Goal: Information Seeking & Learning: Learn about a topic

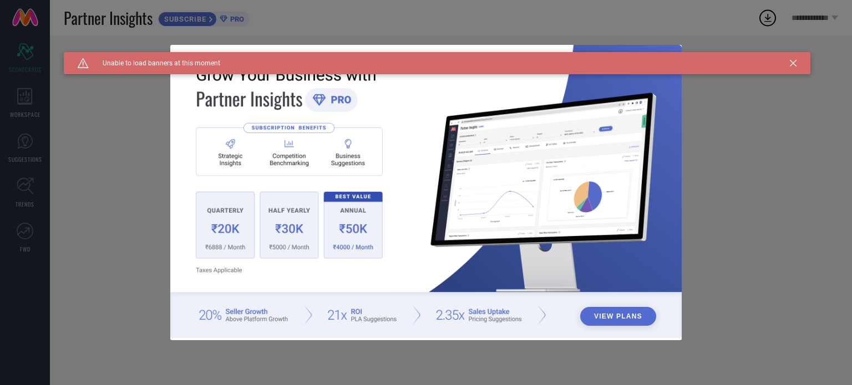
type input "All"
click at [618, 314] on button "View Plans" at bounding box center [618, 316] width 76 height 19
click at [795, 64] on icon at bounding box center [792, 63] width 7 height 7
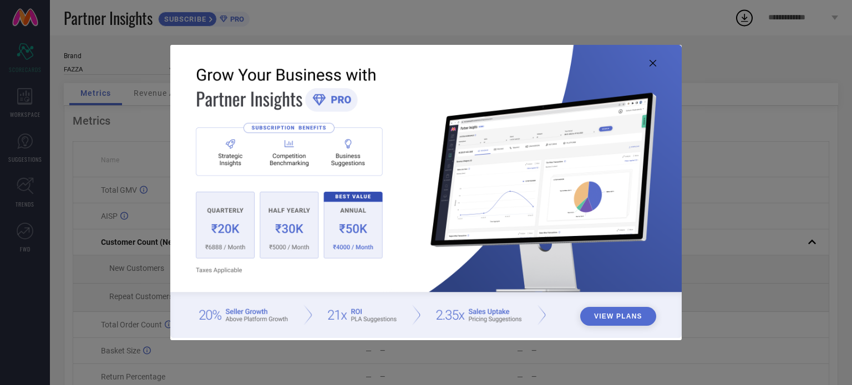
click at [655, 65] on icon at bounding box center [652, 63] width 7 height 7
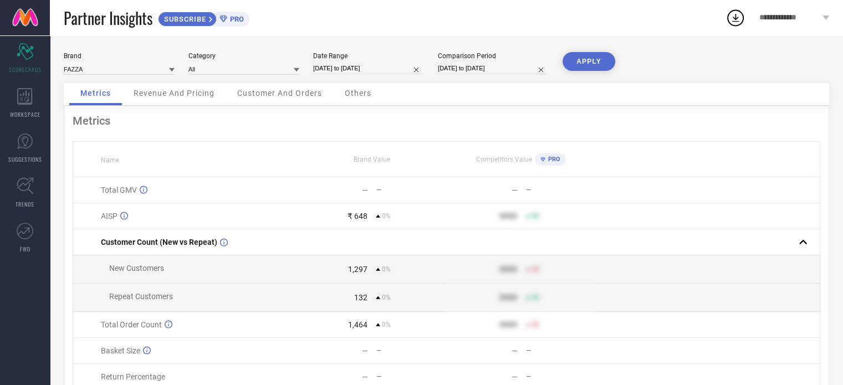
click at [153, 98] on span "Revenue And Pricing" at bounding box center [174, 93] width 81 height 9
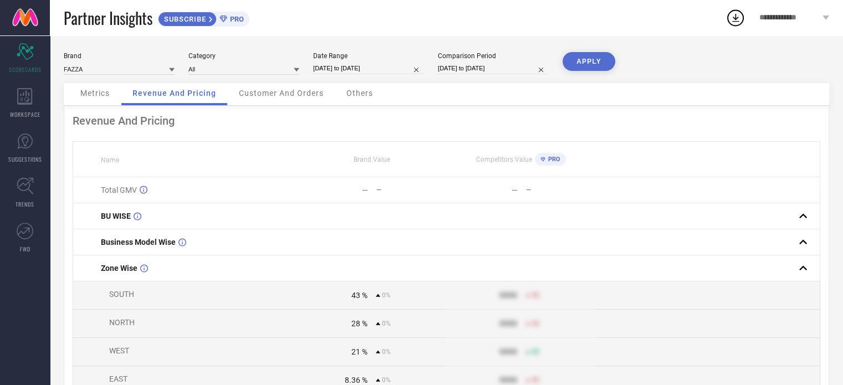
click at [362, 75] on div "Date Range [DATE] to [DATE]" at bounding box center [368, 63] width 111 height 23
select select "7"
select select "2025"
select select "8"
select select "2025"
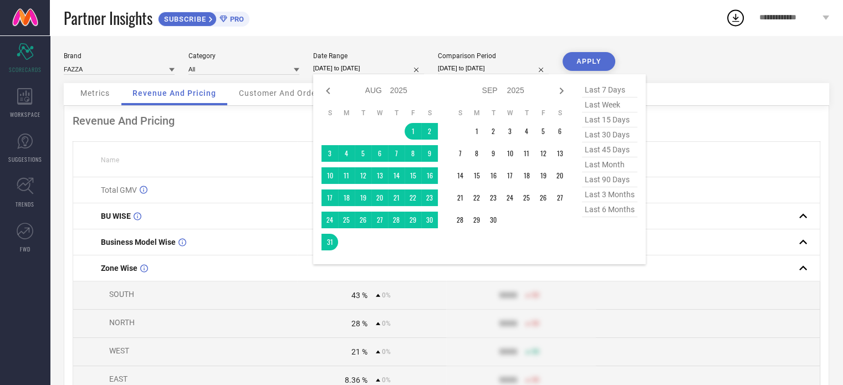
click at [353, 66] on input "[DATE] to [DATE]" at bounding box center [368, 69] width 111 height 12
click at [607, 168] on span "last month" at bounding box center [609, 164] width 55 height 15
type input "[DATE] to [DATE]"
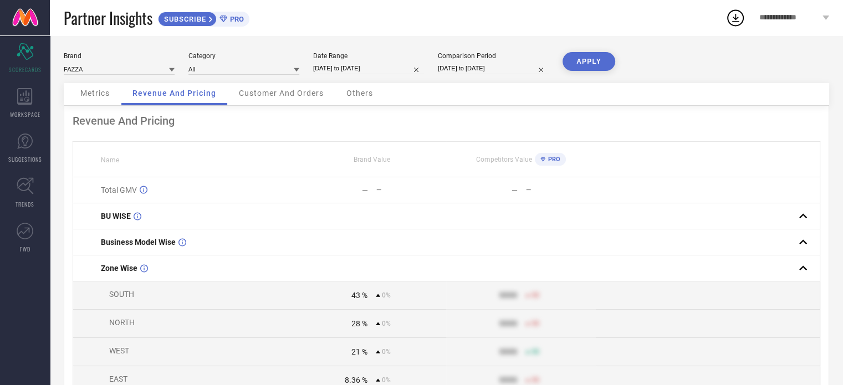
click at [597, 59] on button "APPLY" at bounding box center [589, 61] width 53 height 19
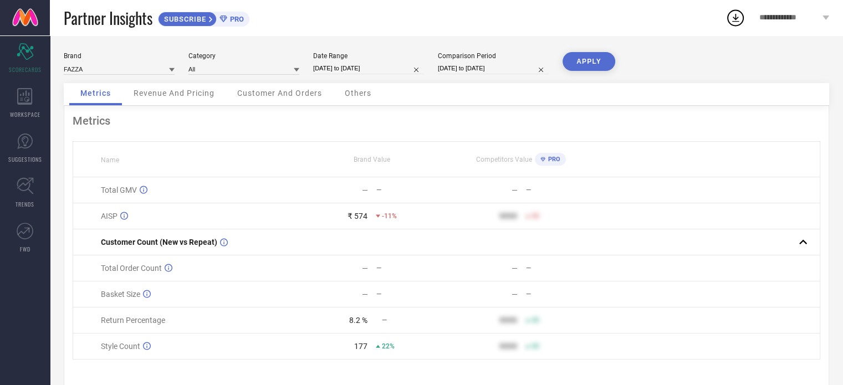
select select "7"
select select "2025"
select select "8"
select select "2025"
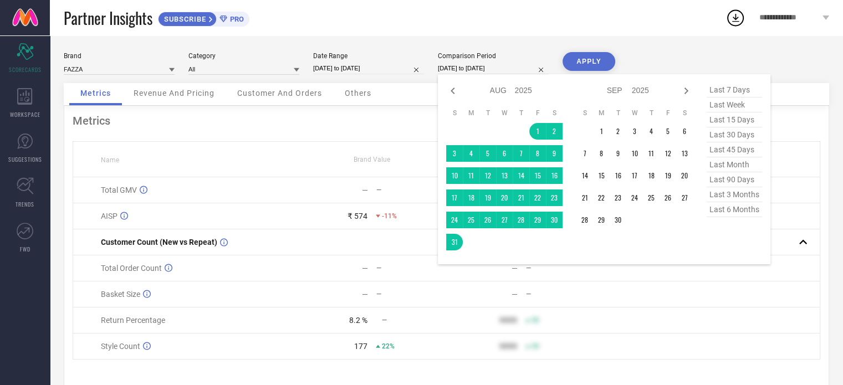
click at [461, 67] on input "[DATE] to [DATE]" at bounding box center [493, 69] width 111 height 12
click at [726, 92] on span "last 7 days" at bounding box center [734, 90] width 55 height 15
type input "[DATE] to [DATE]"
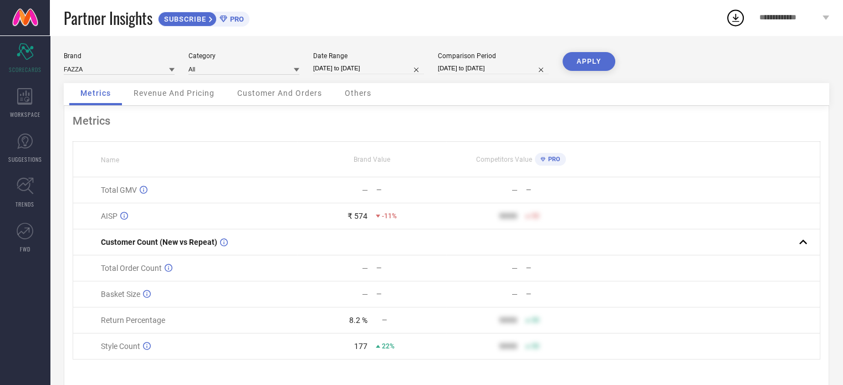
click at [589, 65] on button "APPLY" at bounding box center [589, 61] width 53 height 19
click at [194, 89] on span "Revenue And Pricing" at bounding box center [174, 93] width 81 height 9
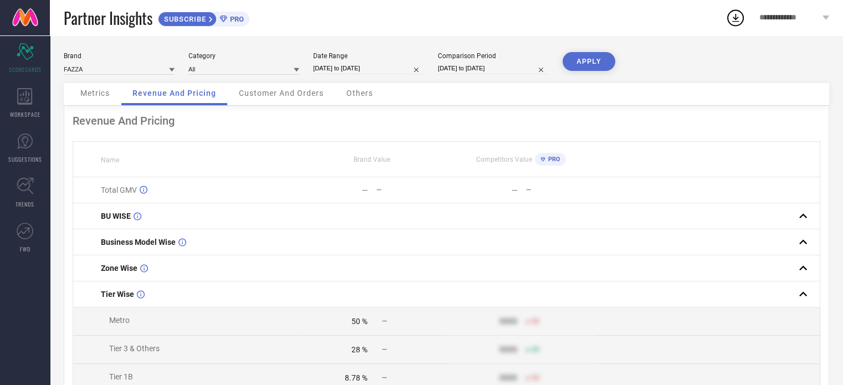
click at [252, 99] on div "Customer And Orders" at bounding box center [281, 94] width 107 height 22
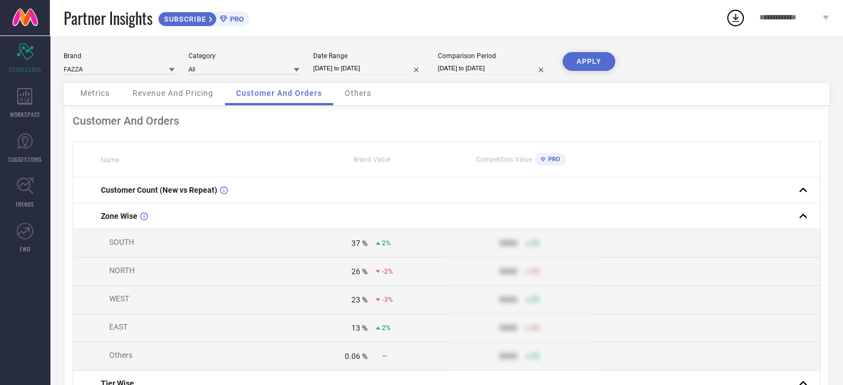
click at [332, 98] on div "Customer And Orders" at bounding box center [279, 94] width 108 height 22
click at [342, 97] on div "Others" at bounding box center [358, 94] width 49 height 22
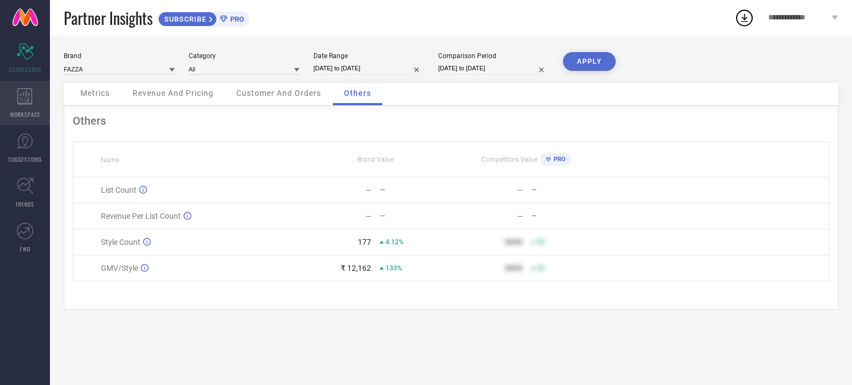
click at [26, 98] on icon at bounding box center [25, 96] width 16 height 17
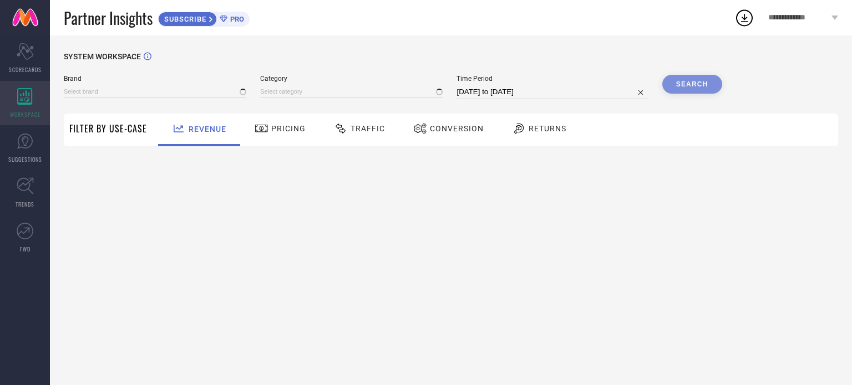
type input "FAZZA"
type input "All"
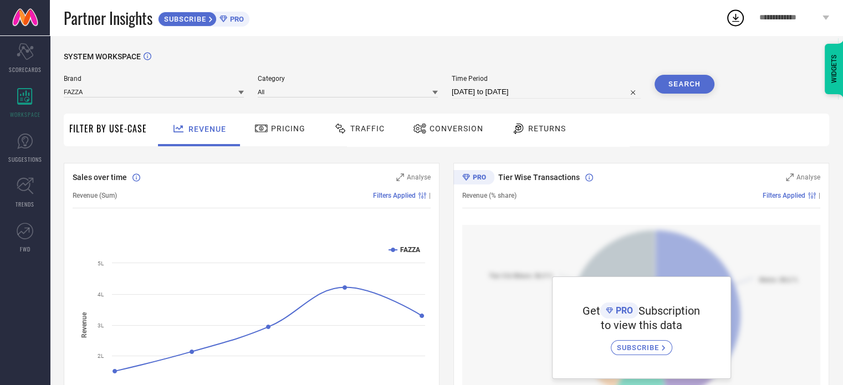
click at [277, 130] on span "Pricing" at bounding box center [288, 128] width 34 height 9
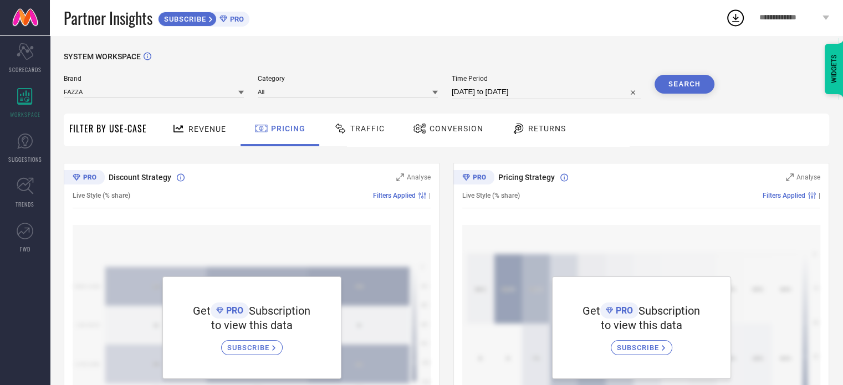
click at [368, 131] on span "Traffic" at bounding box center [367, 128] width 34 height 9
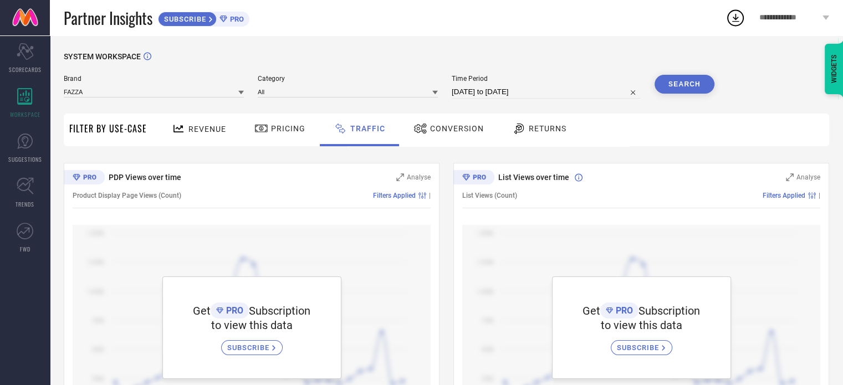
click at [426, 132] on div at bounding box center [422, 128] width 17 height 13
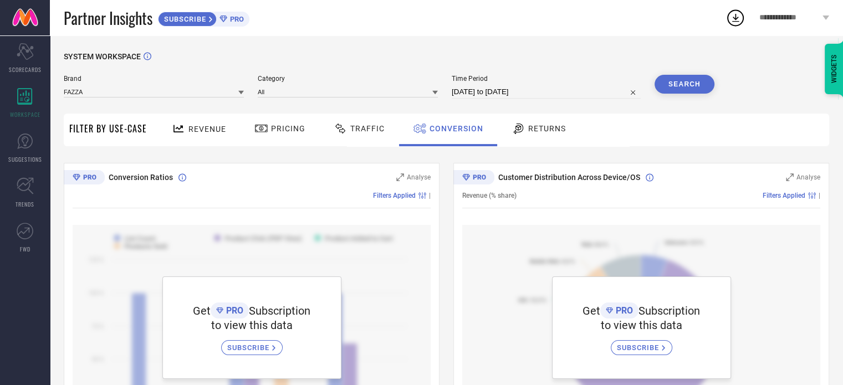
click at [536, 141] on div "Returns" at bounding box center [539, 130] width 82 height 33
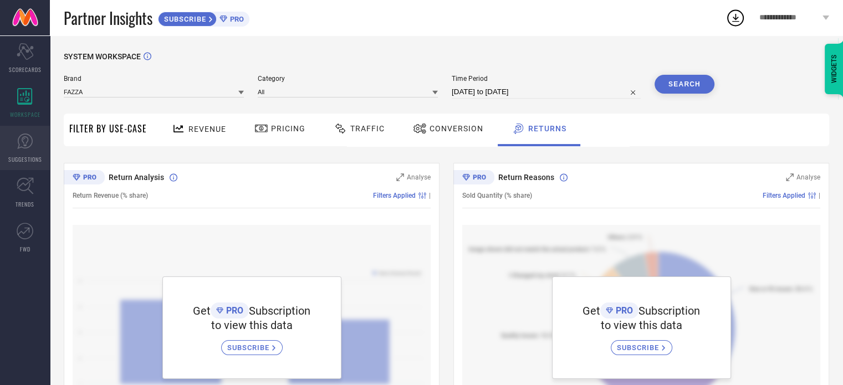
click at [30, 146] on icon at bounding box center [25, 141] width 17 height 17
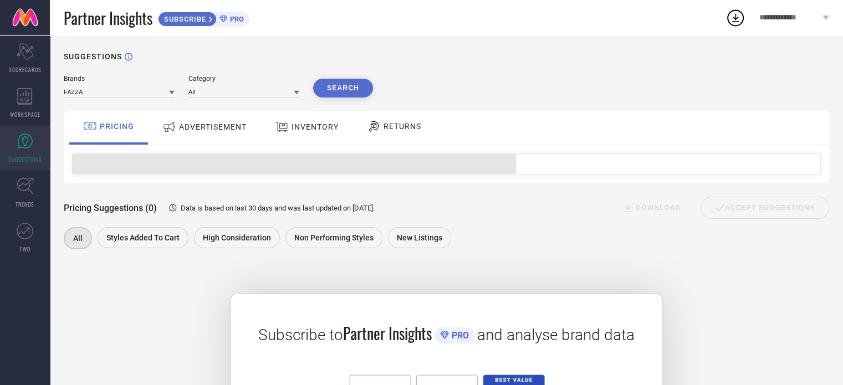
click at [207, 128] on span "ADVERTISEMENT" at bounding box center [213, 127] width 68 height 9
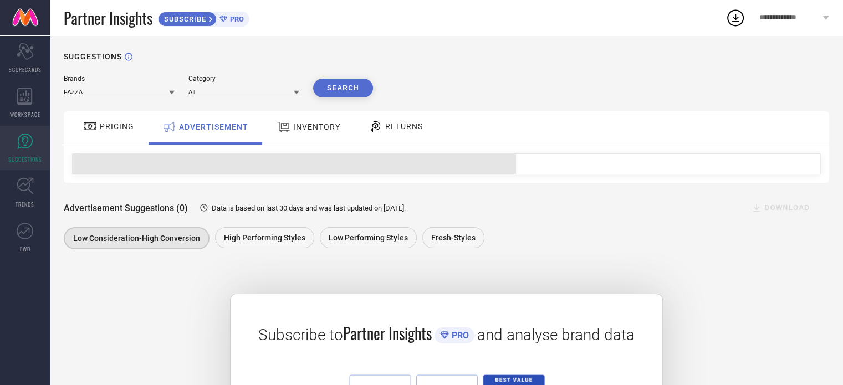
click at [316, 131] on span "INVENTORY" at bounding box center [316, 127] width 47 height 9
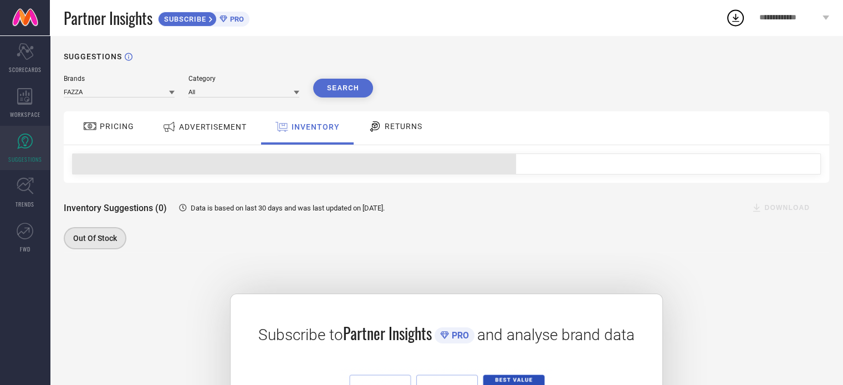
click at [236, 125] on span "ADVERTISEMENT" at bounding box center [213, 127] width 68 height 9
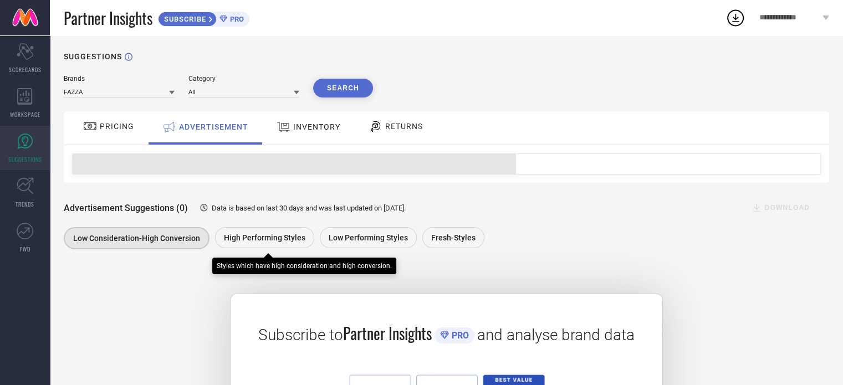
click at [251, 233] on span "High Performing Styles" at bounding box center [264, 237] width 81 height 9
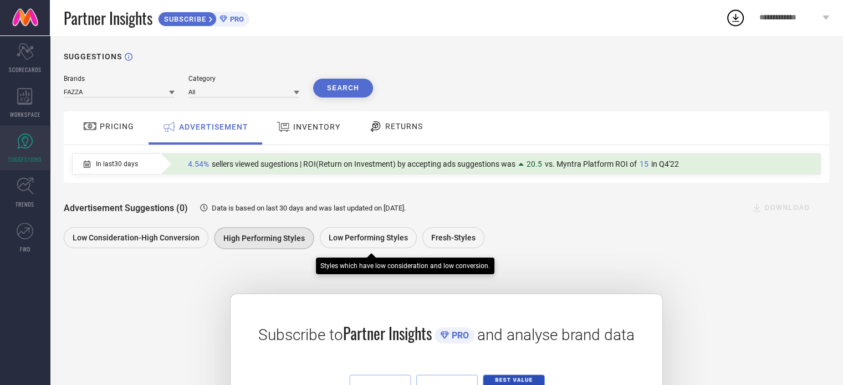
click at [358, 239] on span "Low Performing Styles" at bounding box center [368, 237] width 79 height 9
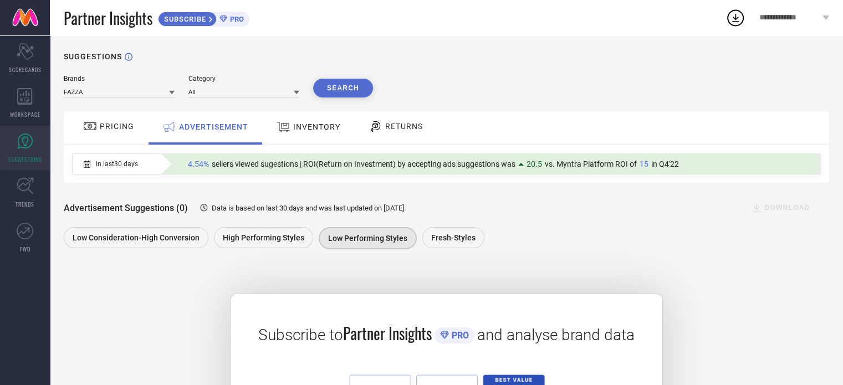
click at [395, 137] on div "RETURNS" at bounding box center [396, 127] width 82 height 33
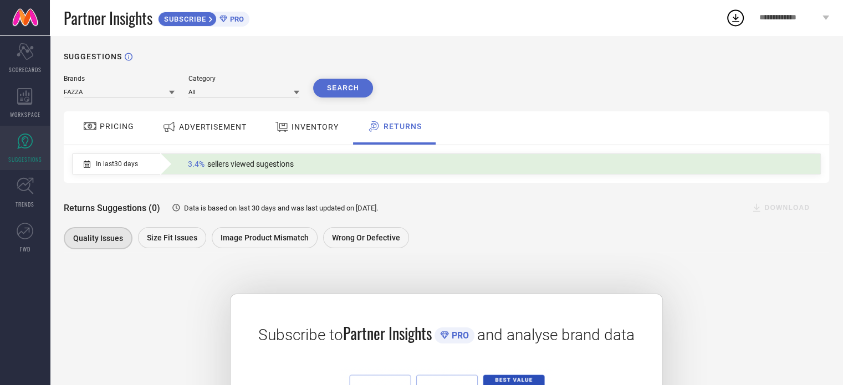
click at [337, 141] on div "INVENTORY" at bounding box center [306, 127] width 91 height 33
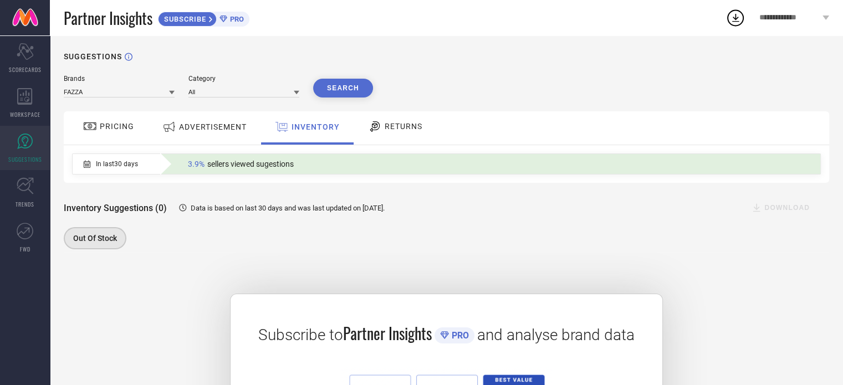
click at [379, 130] on icon at bounding box center [375, 126] width 14 height 13
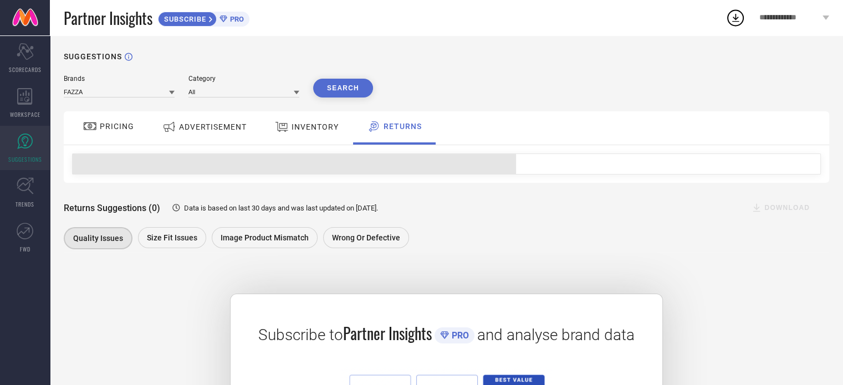
click at [309, 130] on span "INVENTORY" at bounding box center [315, 127] width 47 height 9
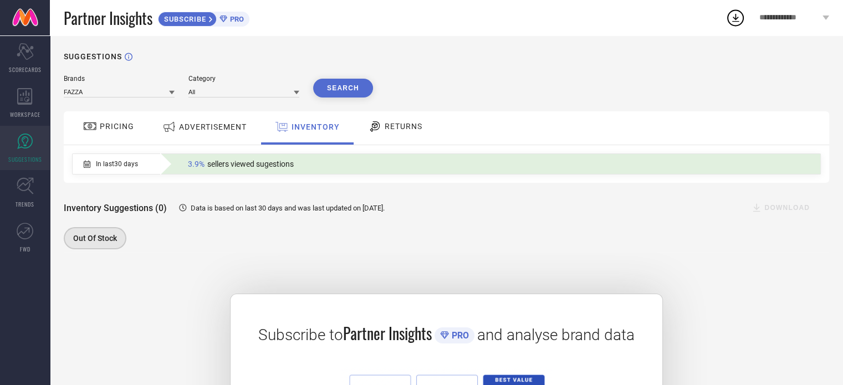
drag, startPoint x: 348, startPoint y: 147, endPoint x: 393, endPoint y: 129, distance: 48.3
click at [393, 129] on div "PRICING ADVERTISEMENT INVENTORY RETURNS In last 30 days 3.9% sellers viewed sug…" at bounding box center [447, 147] width 766 height 72
click at [393, 129] on span "RETURNS" at bounding box center [404, 126] width 38 height 9
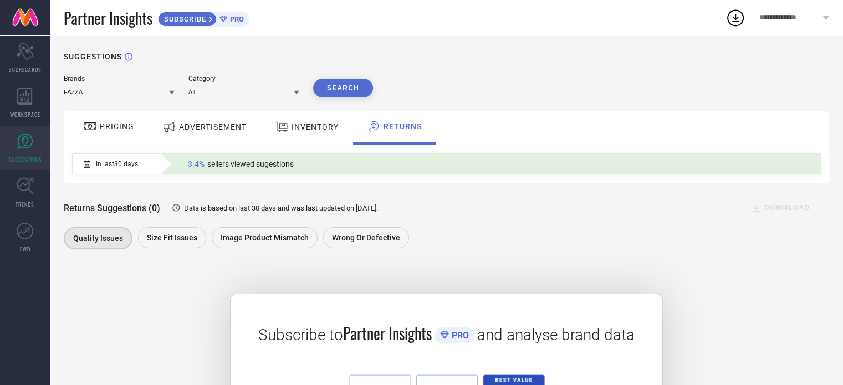
click at [211, 126] on span "ADVERTISEMENT" at bounding box center [213, 127] width 68 height 9
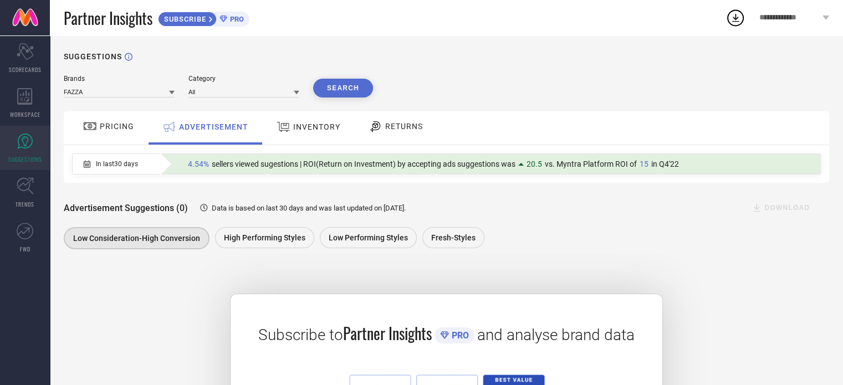
click at [113, 140] on div "PRICING" at bounding box center [108, 127] width 79 height 33
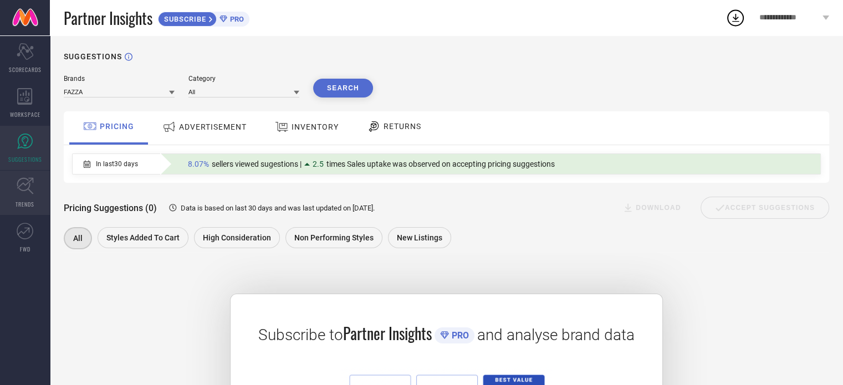
click at [29, 195] on link "TRENDS" at bounding box center [25, 193] width 50 height 44
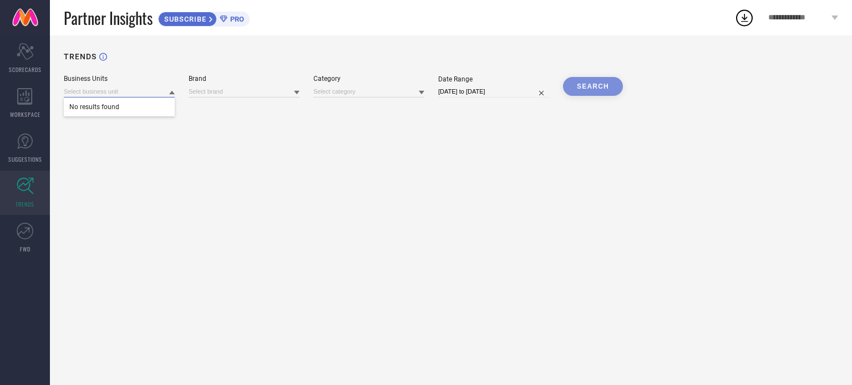
click at [128, 88] on input at bounding box center [119, 92] width 111 height 12
click at [163, 93] on input at bounding box center [119, 92] width 111 height 12
click at [217, 89] on input at bounding box center [243, 92] width 111 height 12
click at [302, 95] on div "Business Units Brand Category Date Range [DATE] to [DATE] SEARCH" at bounding box center [451, 86] width 774 height 23
click at [33, 242] on link "FWD" at bounding box center [25, 238] width 50 height 44
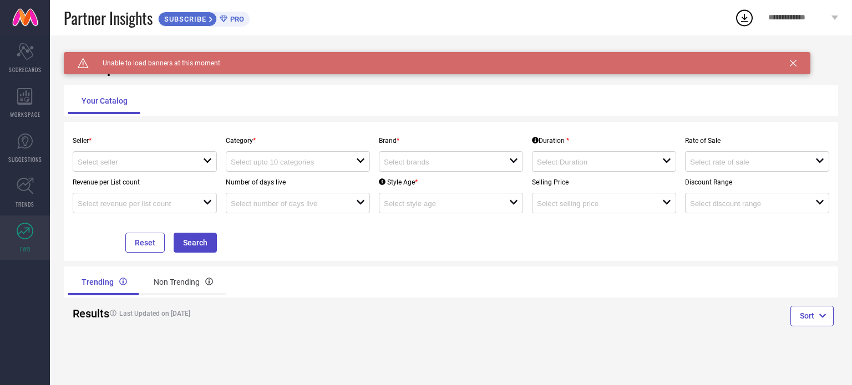
click at [171, 146] on div "Seller * open" at bounding box center [144, 151] width 153 height 42
click at [165, 159] on input at bounding box center [134, 162] width 113 height 8
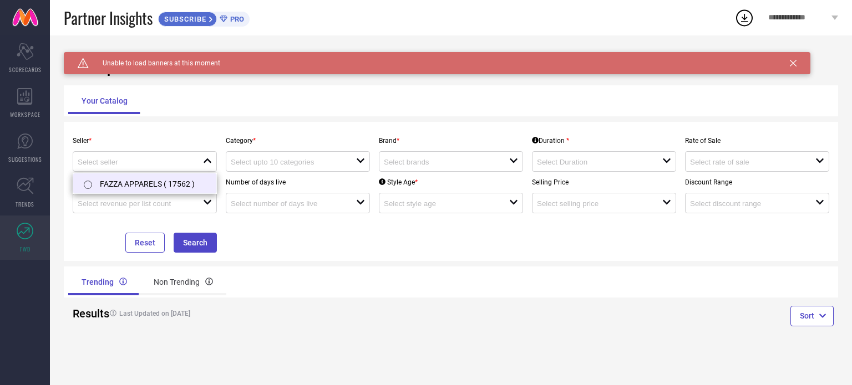
click at [156, 179] on li "FAZZA APPARELS ( 17562 )" at bounding box center [144, 184] width 143 height 20
type input "FAZZA APPARELS ( 17562 )"
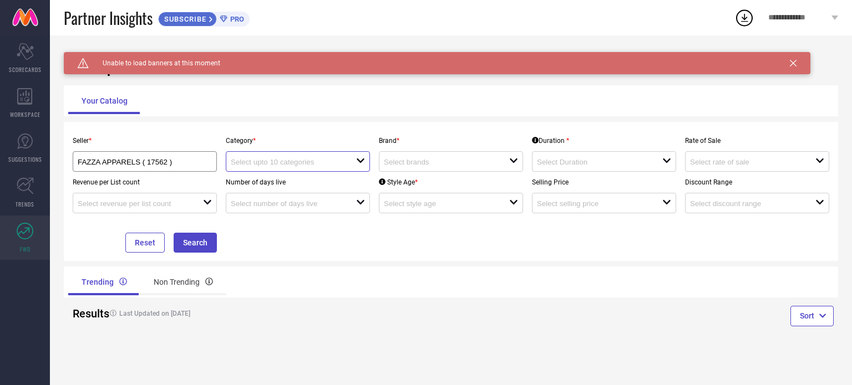
click at [269, 159] on input at bounding box center [287, 162] width 113 height 8
click at [350, 167] on div at bounding box center [293, 161] width 125 height 11
click at [444, 160] on input at bounding box center [440, 162] width 113 height 8
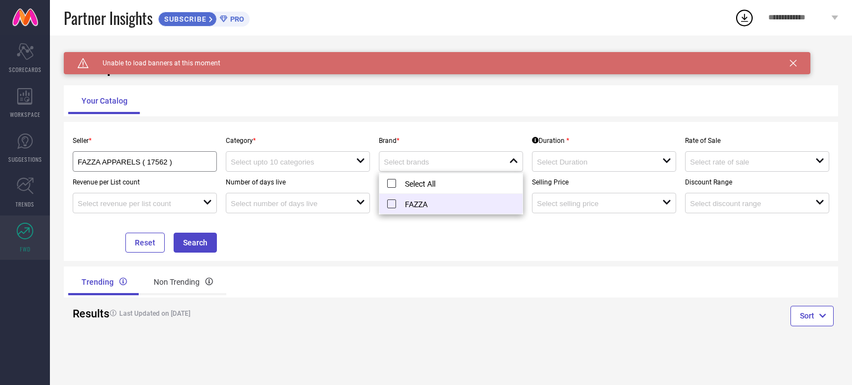
click at [429, 206] on li "FAZZA" at bounding box center [450, 204] width 143 height 20
type input "FAZZA"
click at [585, 166] on input at bounding box center [593, 162] width 113 height 8
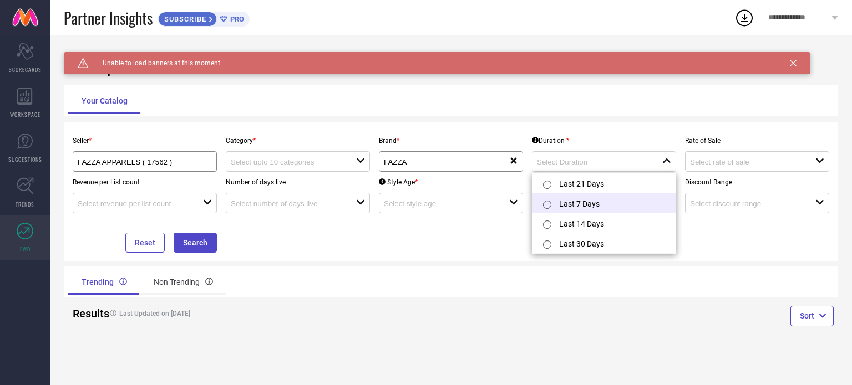
click at [584, 205] on li "Last 7 Days" at bounding box center [603, 203] width 143 height 20
type input "Last 7 Days"
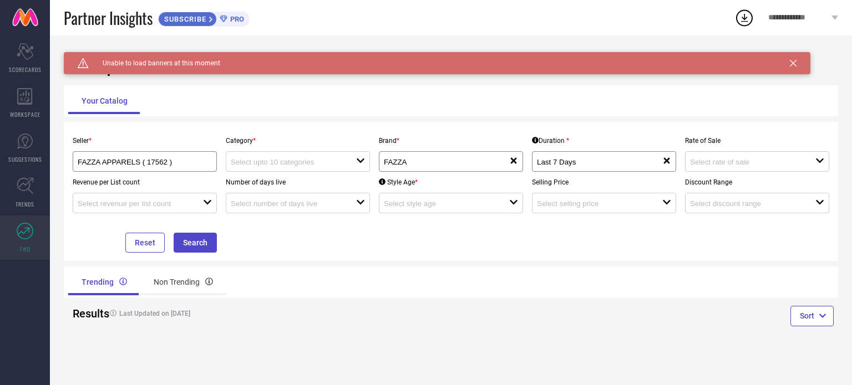
click at [726, 172] on div "open" at bounding box center [757, 161] width 144 height 21
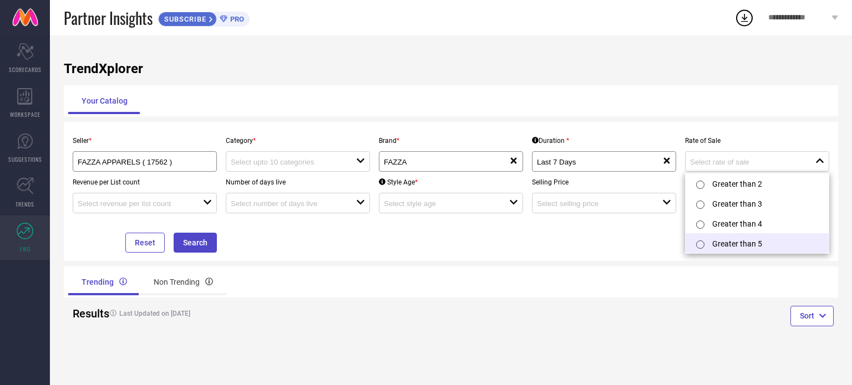
click at [730, 243] on li "Greater than 5" at bounding box center [756, 243] width 143 height 20
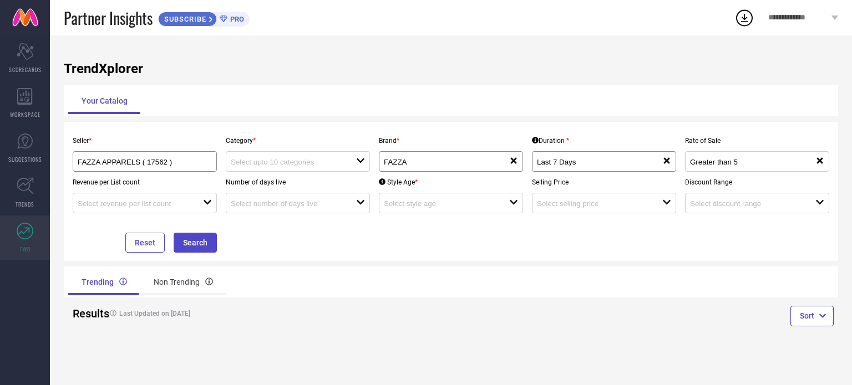
click at [730, 158] on div "Greater than 5" at bounding box center [752, 161] width 125 height 11
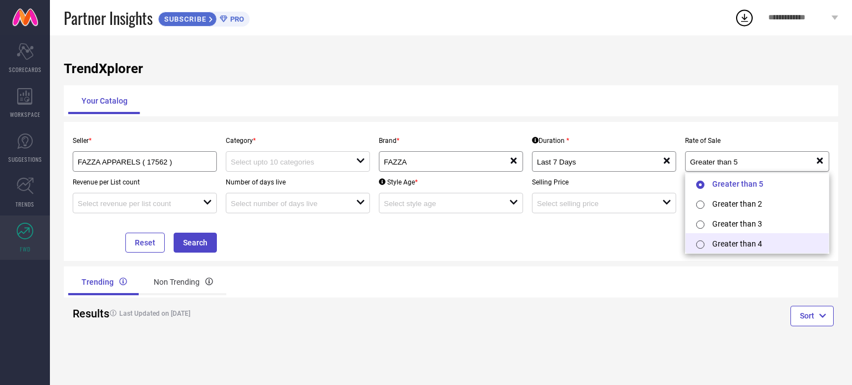
click at [724, 241] on li "Greater than 4" at bounding box center [756, 243] width 143 height 20
type input "Greater than 4"
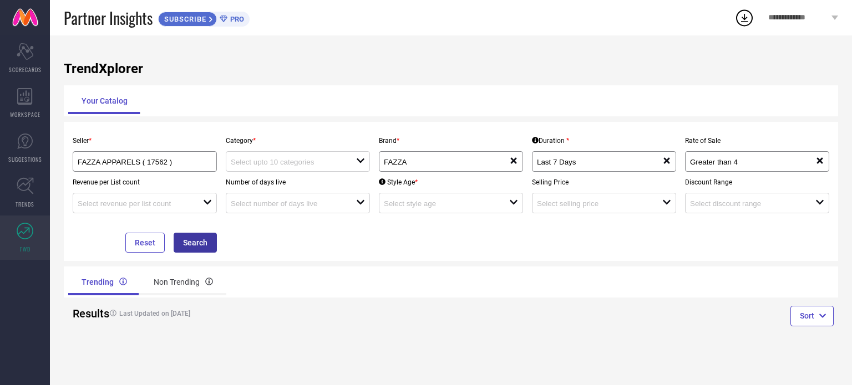
click at [191, 241] on button "Search" at bounding box center [195, 243] width 43 height 20
click at [191, 284] on div "Non Trending" at bounding box center [183, 282] width 86 height 27
